Goal: Find specific page/section

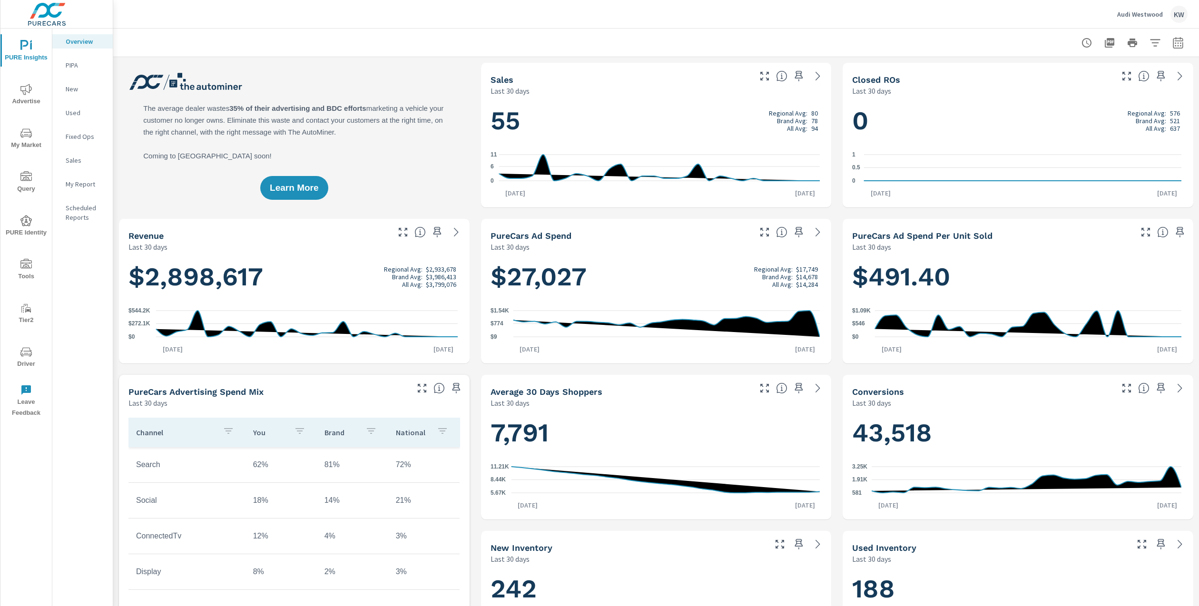
click at [27, 362] on span "Driver" at bounding box center [26, 358] width 46 height 23
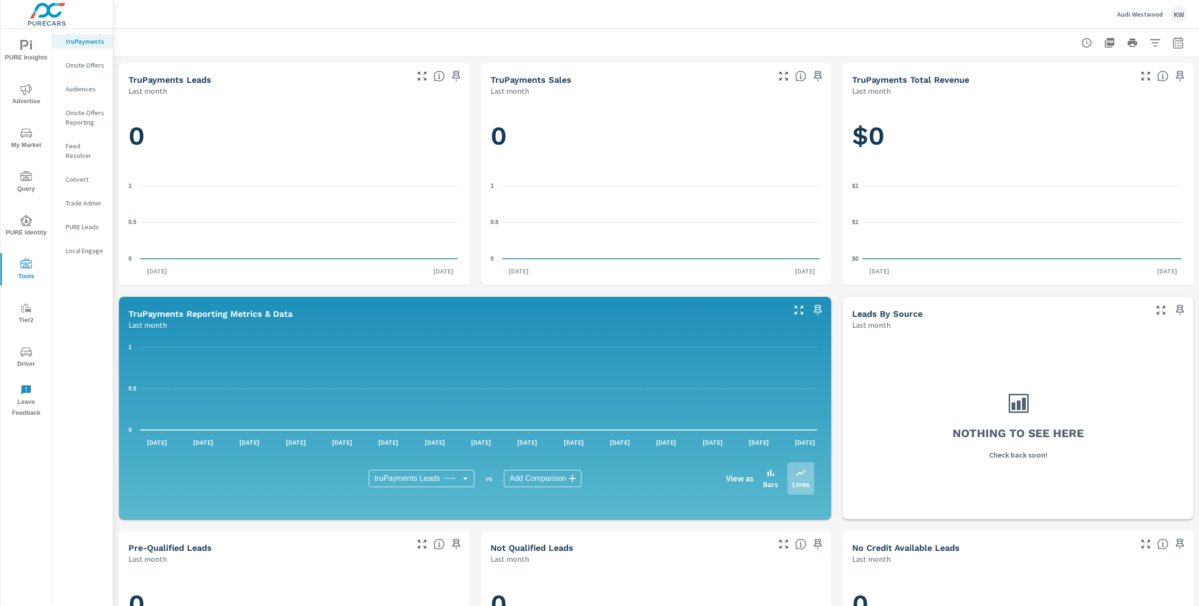
click at [91, 149] on p "Feed Resolver" at bounding box center [86, 150] width 40 height 19
